Goal: Information Seeking & Learning: Find specific fact

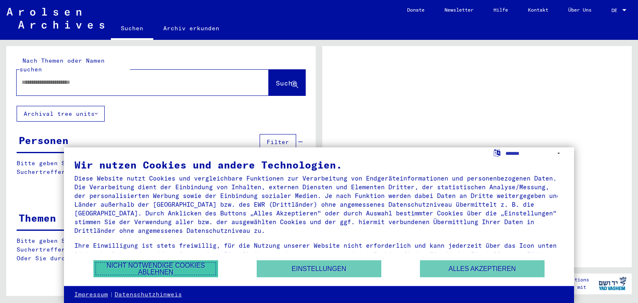
click at [165, 267] on button "Nicht notwendige Cookies ablehnen" at bounding box center [156, 269] width 125 height 17
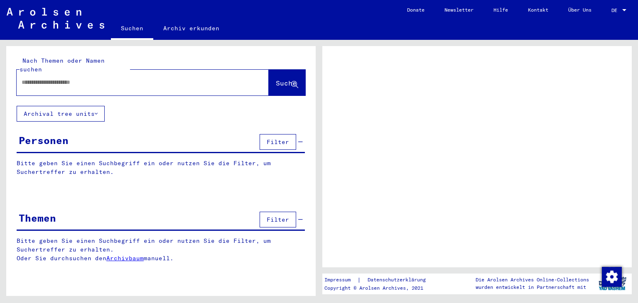
click at [125, 73] on div at bounding box center [133, 82] width 232 height 19
click at [126, 78] on input "text" at bounding box center [135, 82] width 227 height 9
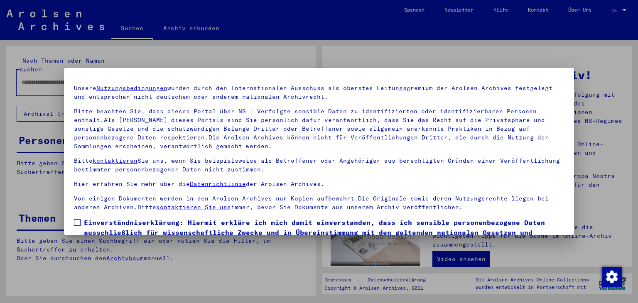
scroll to position [71, 0]
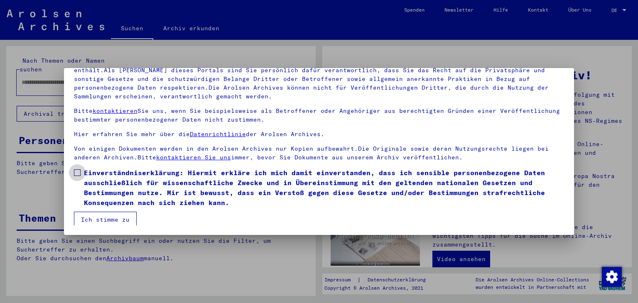
click at [81, 172] on label "Einverständniserklärung: Hiermit erkläre ich mich damit einverstanden, dass ich…" at bounding box center [319, 188] width 491 height 40
click at [110, 225] on mat-dialog-container "Herzlich Willkommen im Online-Archiv der Arolsen Archives. Unsere Nutzungsbedin…" at bounding box center [319, 151] width 511 height 167
click at [106, 221] on button "Ich stimme zu" at bounding box center [105, 220] width 63 height 16
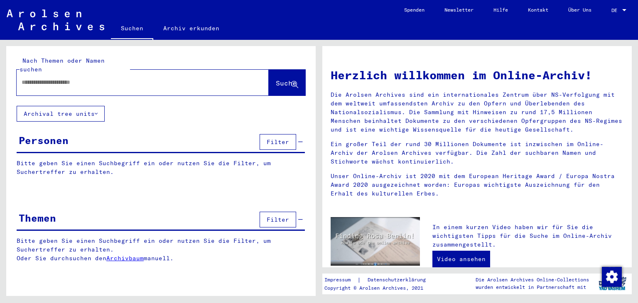
click at [105, 78] on input "text" at bounding box center [133, 82] width 222 height 9
type input "**********"
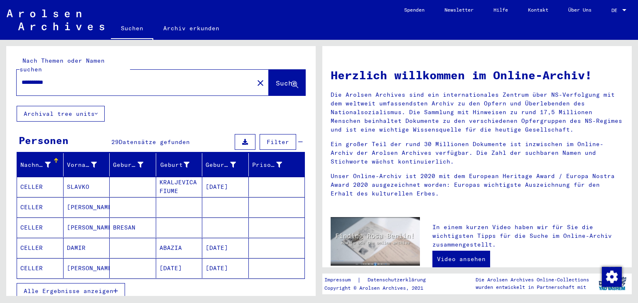
click at [68, 288] on span "Alle Ergebnisse anzeigen" at bounding box center [69, 291] width 90 height 7
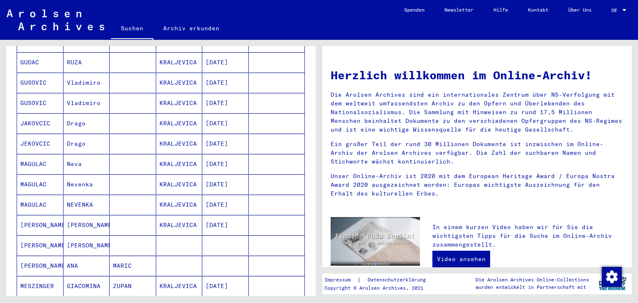
scroll to position [249, 0]
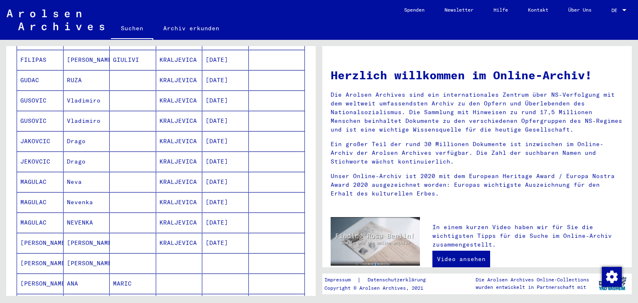
click at [40, 131] on mat-cell "JAKOVCIC" at bounding box center [40, 141] width 47 height 20
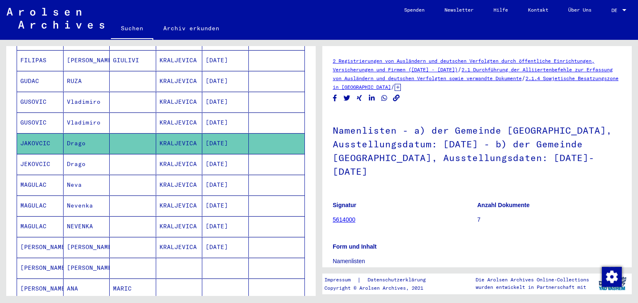
click at [433, 216] on figure "Signatur 5614000" at bounding box center [405, 213] width 144 height 37
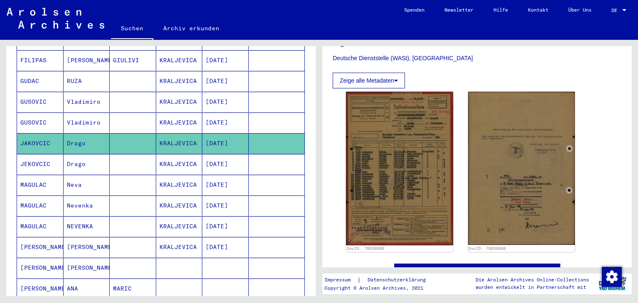
scroll to position [249, 0]
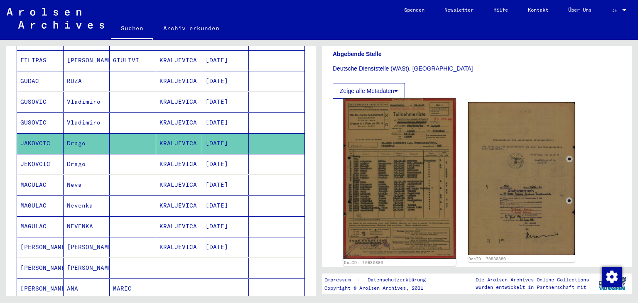
click at [433, 216] on img at bounding box center [400, 178] width 112 height 161
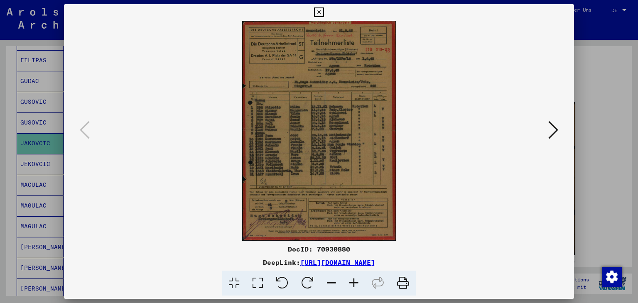
click at [350, 279] on icon at bounding box center [354, 283] width 22 height 25
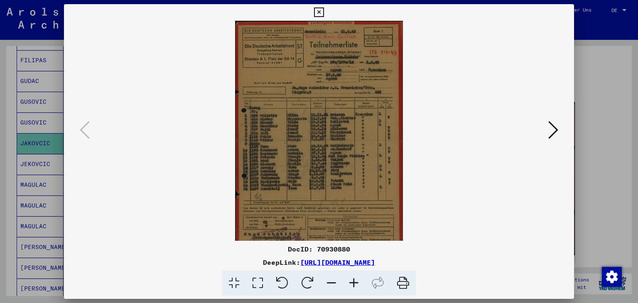
click at [350, 279] on icon at bounding box center [354, 283] width 22 height 25
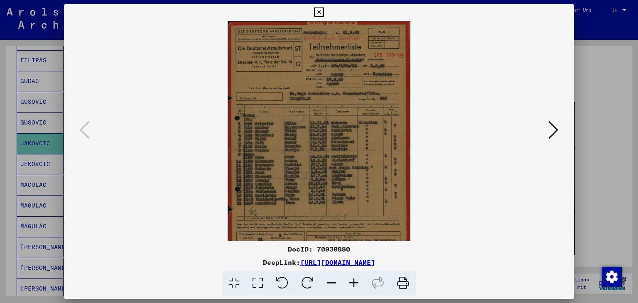
click at [350, 279] on icon at bounding box center [354, 283] width 22 height 25
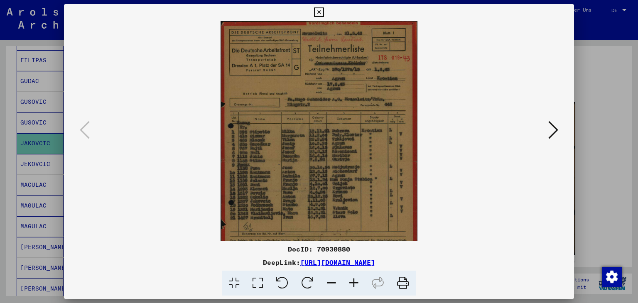
click at [350, 279] on icon at bounding box center [354, 283] width 22 height 25
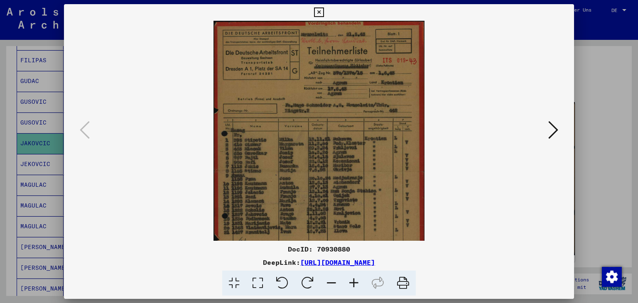
click at [350, 279] on icon at bounding box center [354, 283] width 22 height 25
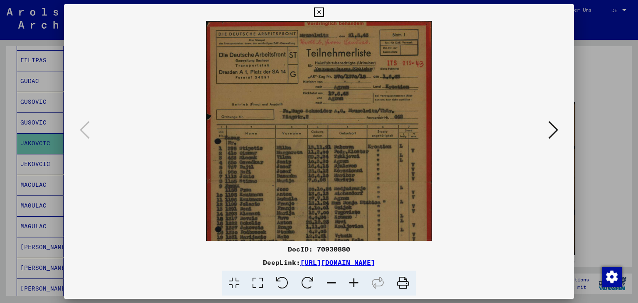
click at [350, 279] on icon at bounding box center [354, 283] width 22 height 25
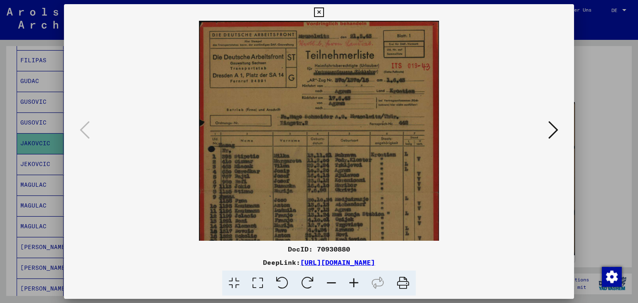
click at [350, 279] on icon at bounding box center [354, 283] width 22 height 25
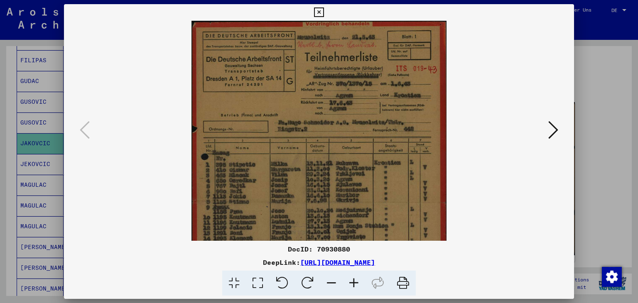
click at [350, 279] on icon at bounding box center [354, 283] width 22 height 25
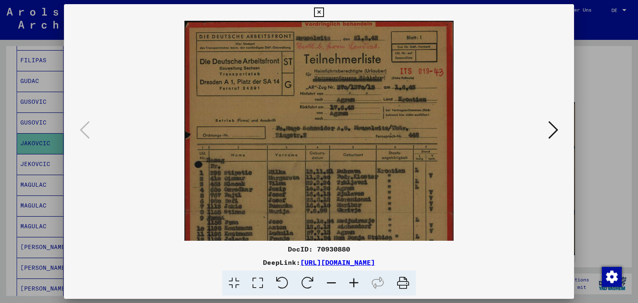
click at [350, 279] on icon at bounding box center [354, 283] width 22 height 25
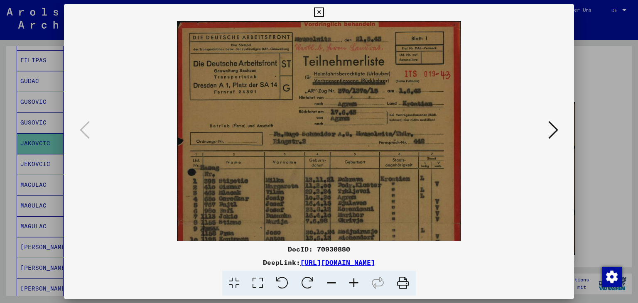
click at [350, 279] on icon at bounding box center [354, 283] width 22 height 25
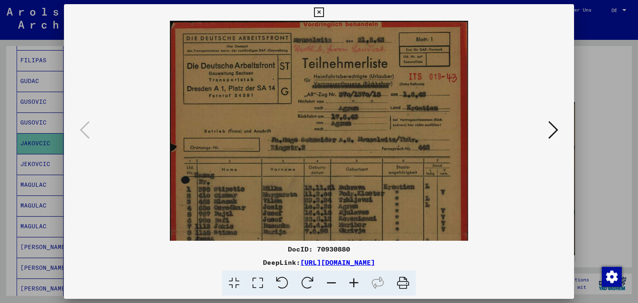
click at [350, 279] on icon at bounding box center [354, 283] width 22 height 25
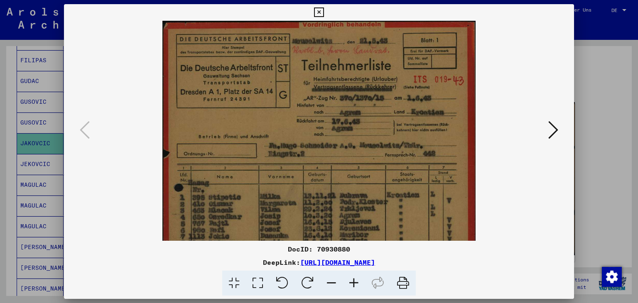
click at [547, 137] on button at bounding box center [553, 131] width 15 height 24
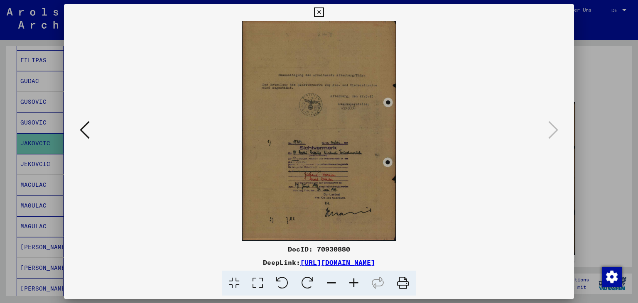
click at [321, 12] on icon at bounding box center [319, 12] width 10 height 10
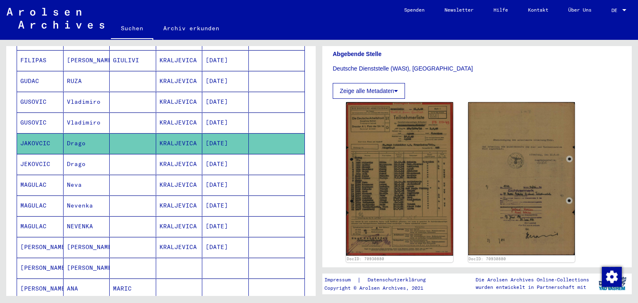
scroll to position [443, 0]
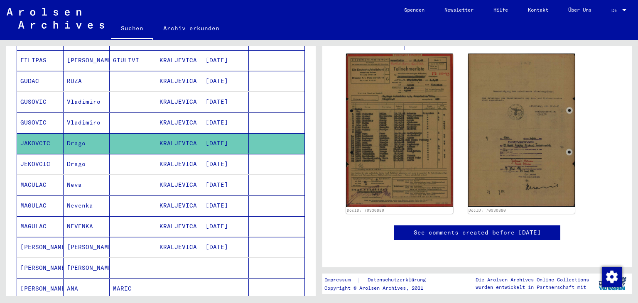
click at [34, 71] on mat-cell "GUDAC" at bounding box center [40, 81] width 47 height 20
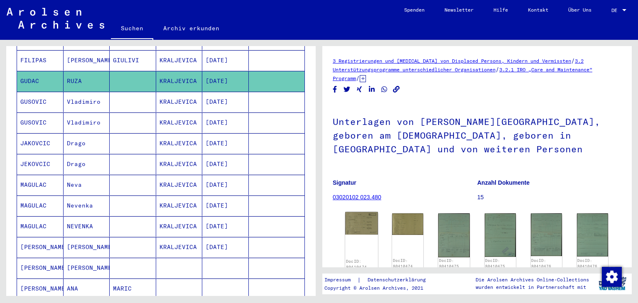
click at [359, 236] on div "DocID: 80410474" at bounding box center [361, 241] width 33 height 59
click at [359, 230] on img at bounding box center [361, 223] width 33 height 22
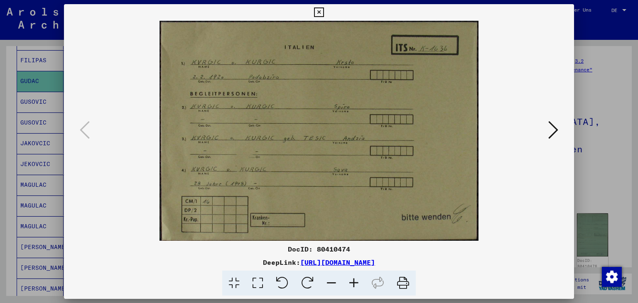
click at [548, 140] on button at bounding box center [553, 131] width 15 height 24
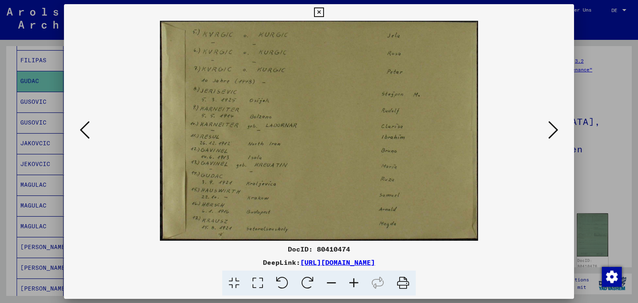
click at [548, 140] on button at bounding box center [553, 131] width 15 height 24
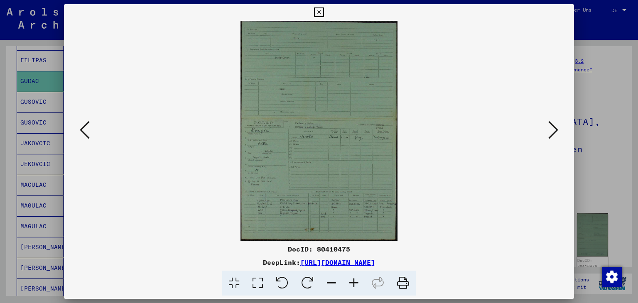
click at [548, 140] on button at bounding box center [553, 131] width 15 height 24
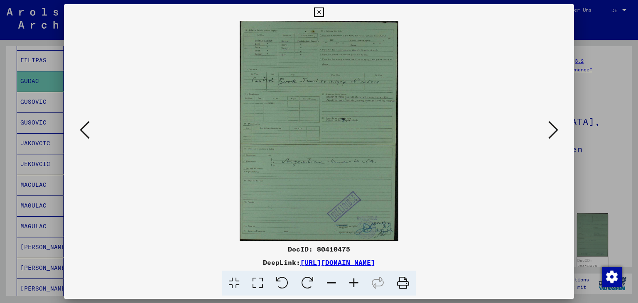
click at [548, 140] on button at bounding box center [553, 131] width 15 height 24
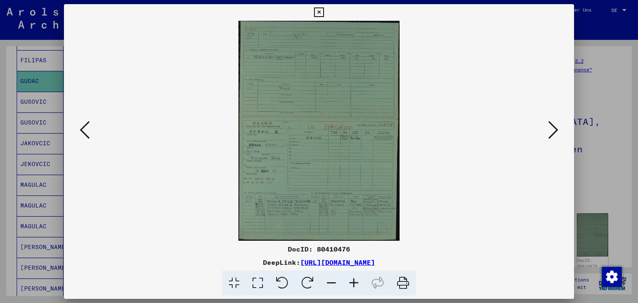
click at [548, 140] on button at bounding box center [553, 131] width 15 height 24
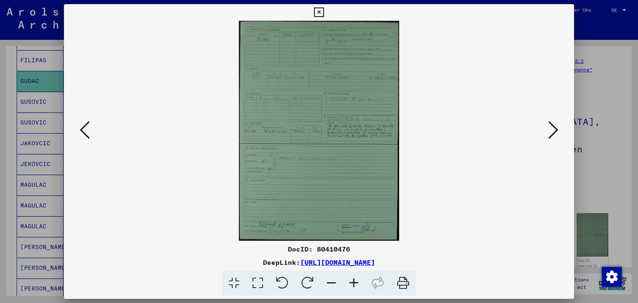
click at [548, 140] on button at bounding box center [553, 131] width 15 height 24
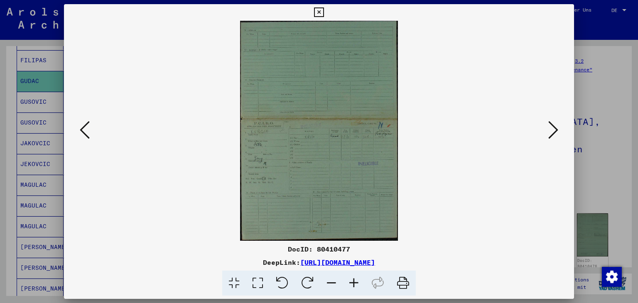
click at [548, 140] on button at bounding box center [553, 131] width 15 height 24
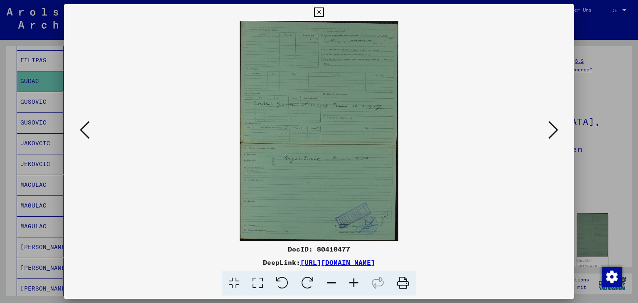
click at [548, 140] on button at bounding box center [553, 131] width 15 height 24
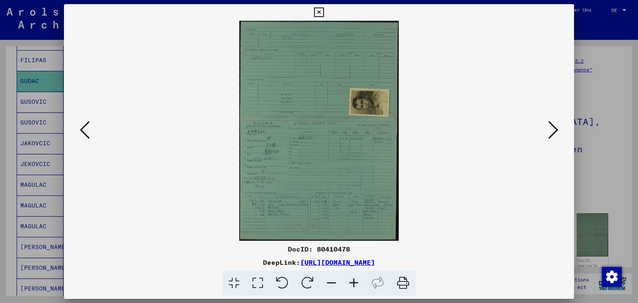
click at [548, 140] on button at bounding box center [553, 131] width 15 height 24
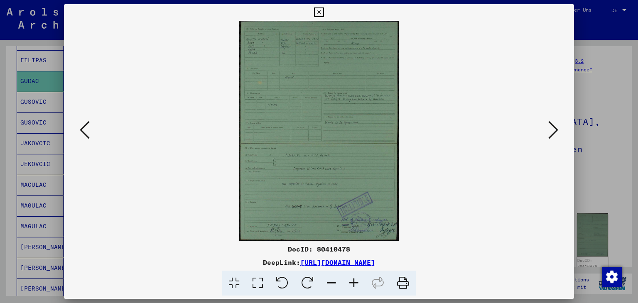
click at [548, 140] on button at bounding box center [553, 131] width 15 height 24
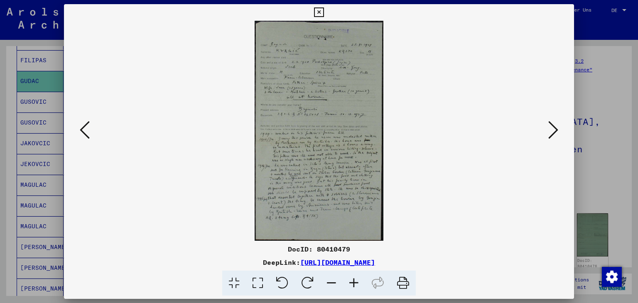
click at [548, 140] on button at bounding box center [553, 131] width 15 height 24
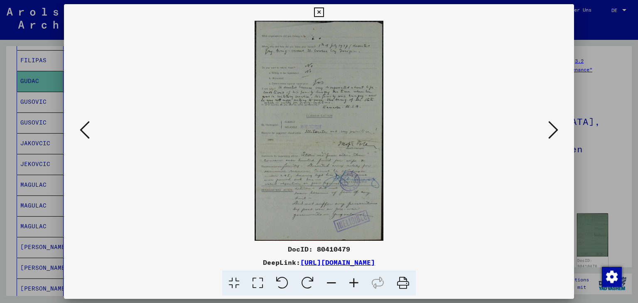
click at [548, 140] on button at bounding box center [553, 131] width 15 height 24
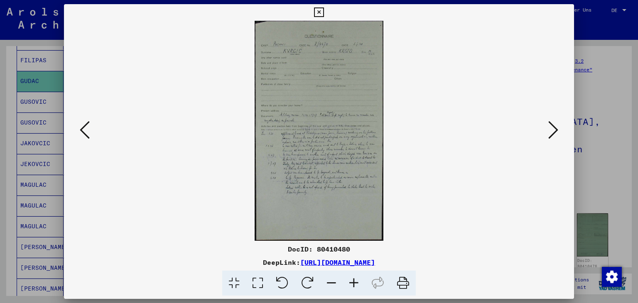
click at [548, 140] on button at bounding box center [553, 131] width 15 height 24
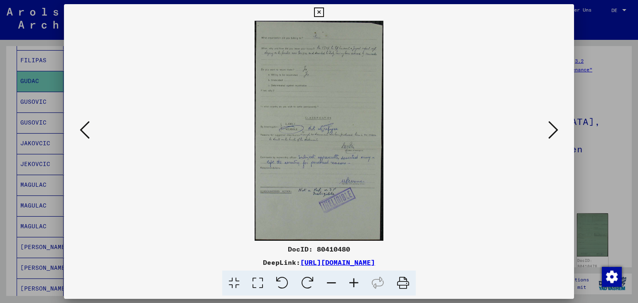
click at [550, 132] on icon at bounding box center [554, 130] width 10 height 20
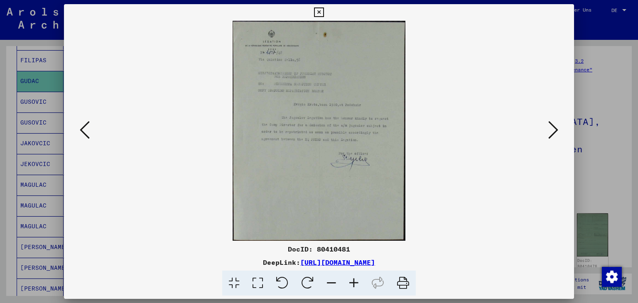
click at [550, 132] on icon at bounding box center [554, 130] width 10 height 20
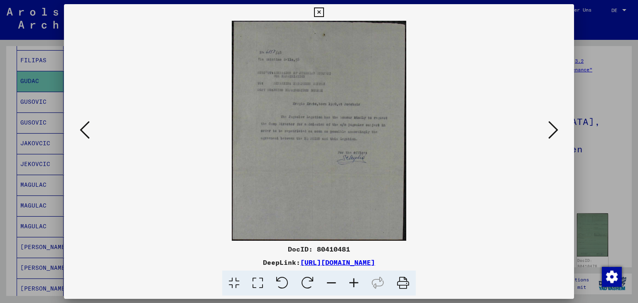
click at [550, 132] on icon at bounding box center [554, 130] width 10 height 20
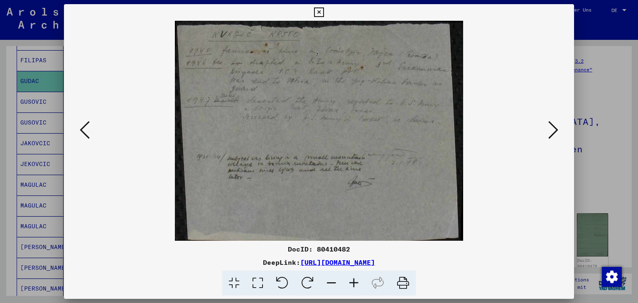
click at [550, 132] on icon at bounding box center [554, 130] width 10 height 20
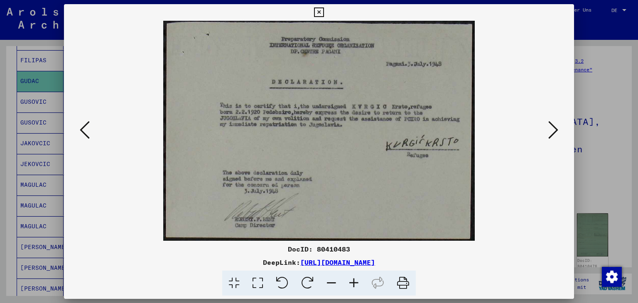
click at [550, 132] on icon at bounding box center [554, 130] width 10 height 20
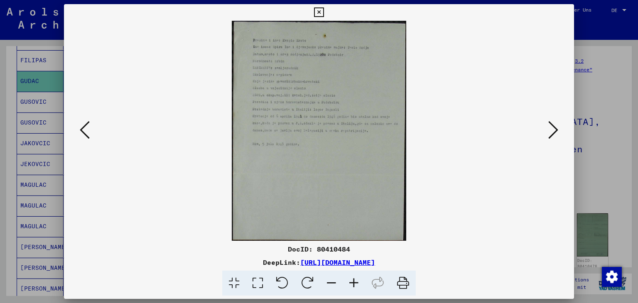
click at [550, 132] on icon at bounding box center [554, 130] width 10 height 20
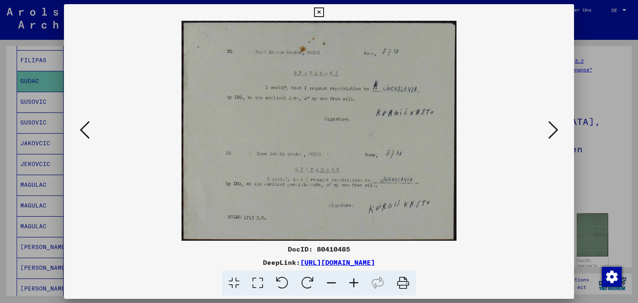
click at [550, 132] on icon at bounding box center [554, 130] width 10 height 20
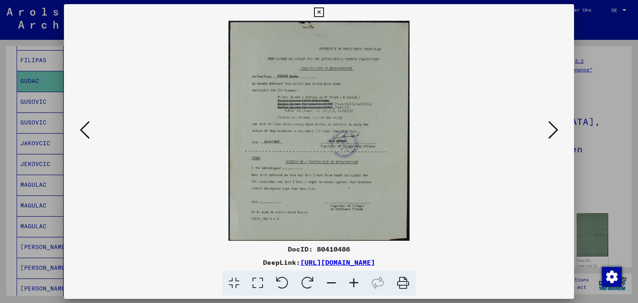
click at [353, 278] on icon at bounding box center [354, 283] width 22 height 25
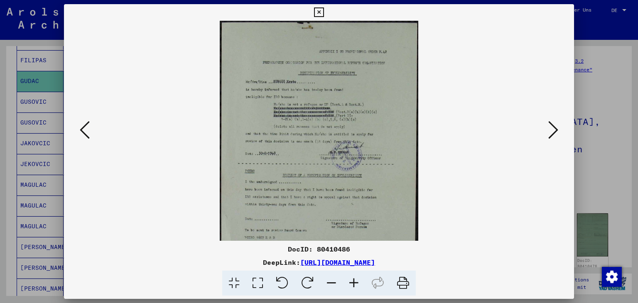
click at [353, 278] on icon at bounding box center [354, 283] width 22 height 25
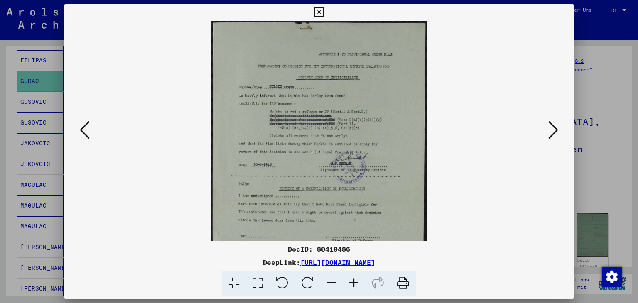
click at [353, 278] on icon at bounding box center [354, 283] width 22 height 25
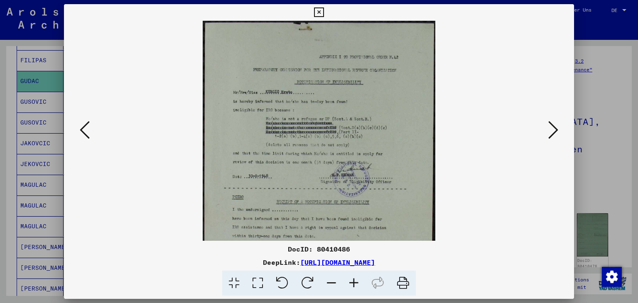
click at [353, 278] on icon at bounding box center [354, 283] width 22 height 25
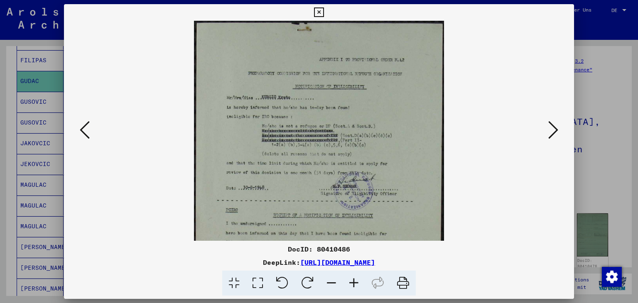
click at [552, 134] on icon at bounding box center [554, 130] width 10 height 20
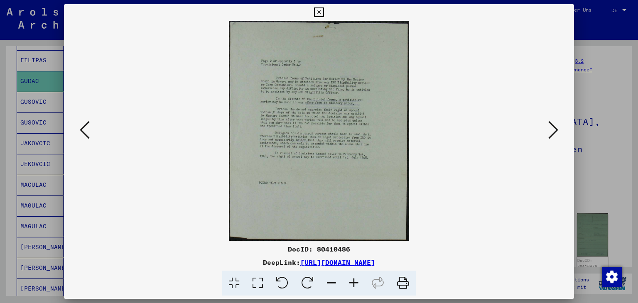
click at [552, 134] on icon at bounding box center [554, 130] width 10 height 20
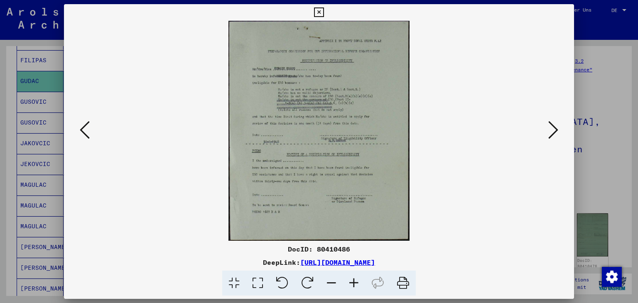
click at [74, 127] on div at bounding box center [319, 131] width 511 height 220
click at [80, 128] on icon at bounding box center [85, 130] width 10 height 20
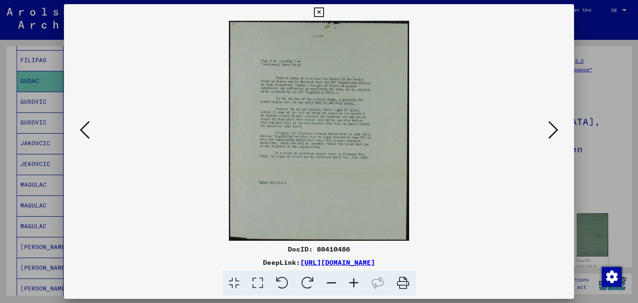
click at [358, 288] on icon at bounding box center [354, 283] width 22 height 25
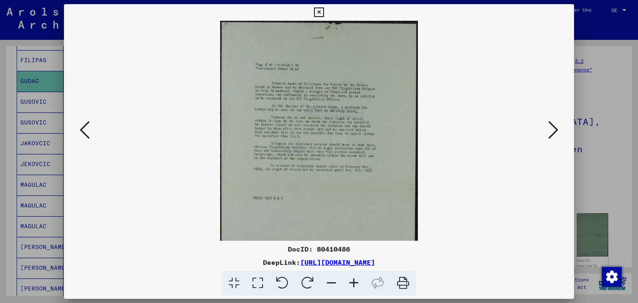
click at [358, 288] on icon at bounding box center [354, 283] width 22 height 25
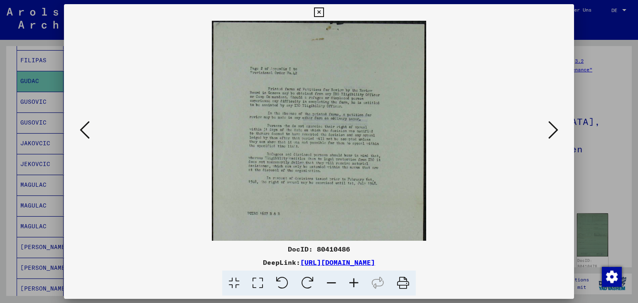
click at [358, 288] on icon at bounding box center [354, 283] width 22 height 25
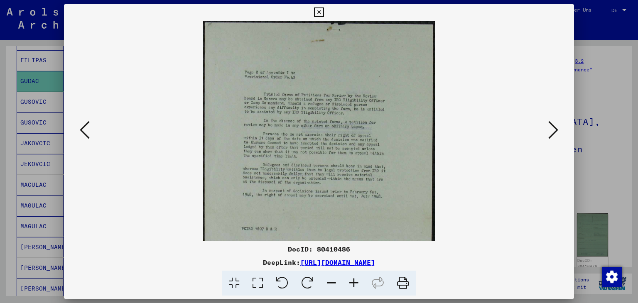
click at [358, 288] on icon at bounding box center [354, 283] width 22 height 25
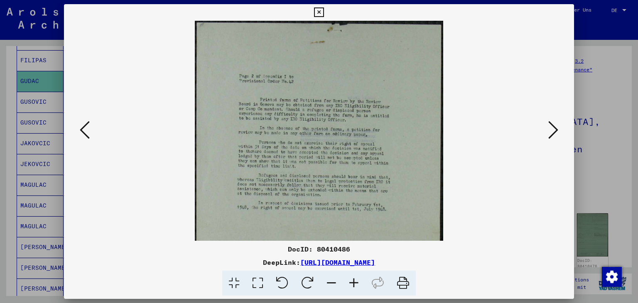
click at [358, 288] on icon at bounding box center [354, 283] width 22 height 25
